Goal: Transaction & Acquisition: Download file/media

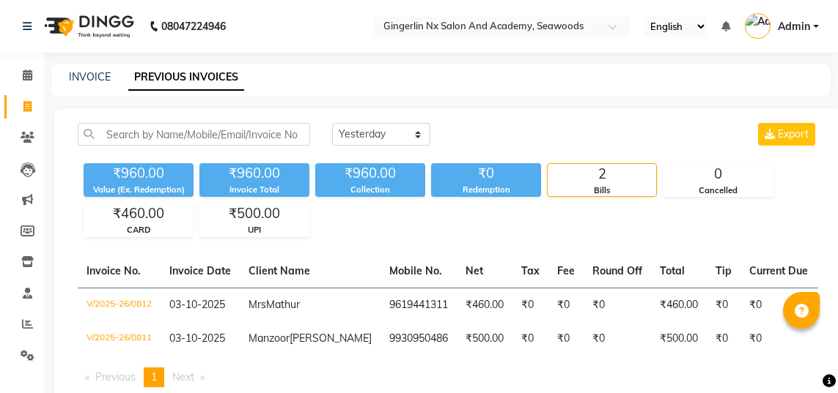
select select "yesterday"
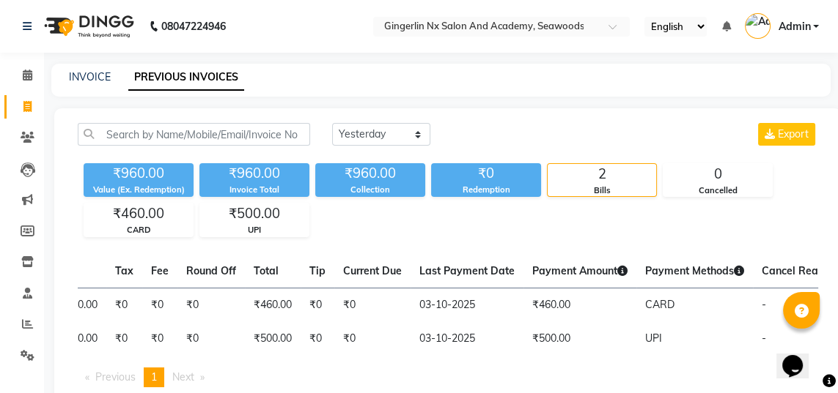
click at [636, 295] on td "CARD" at bounding box center [694, 305] width 117 height 34
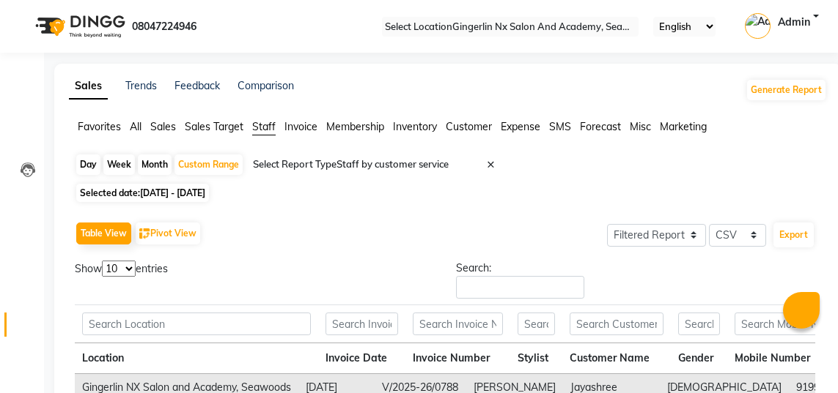
select select "filtered_report"
select select "csv"
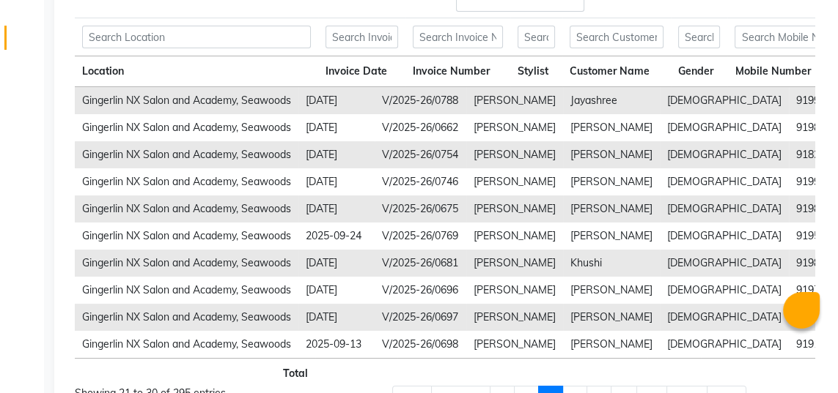
scroll to position [287, 0]
click at [531, 26] on input "text" at bounding box center [535, 37] width 37 height 23
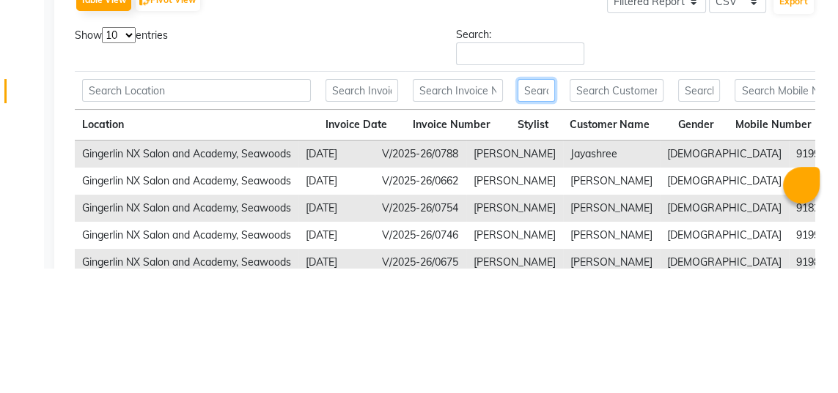
scroll to position [108, 0]
